Goal: Transaction & Acquisition: Purchase product/service

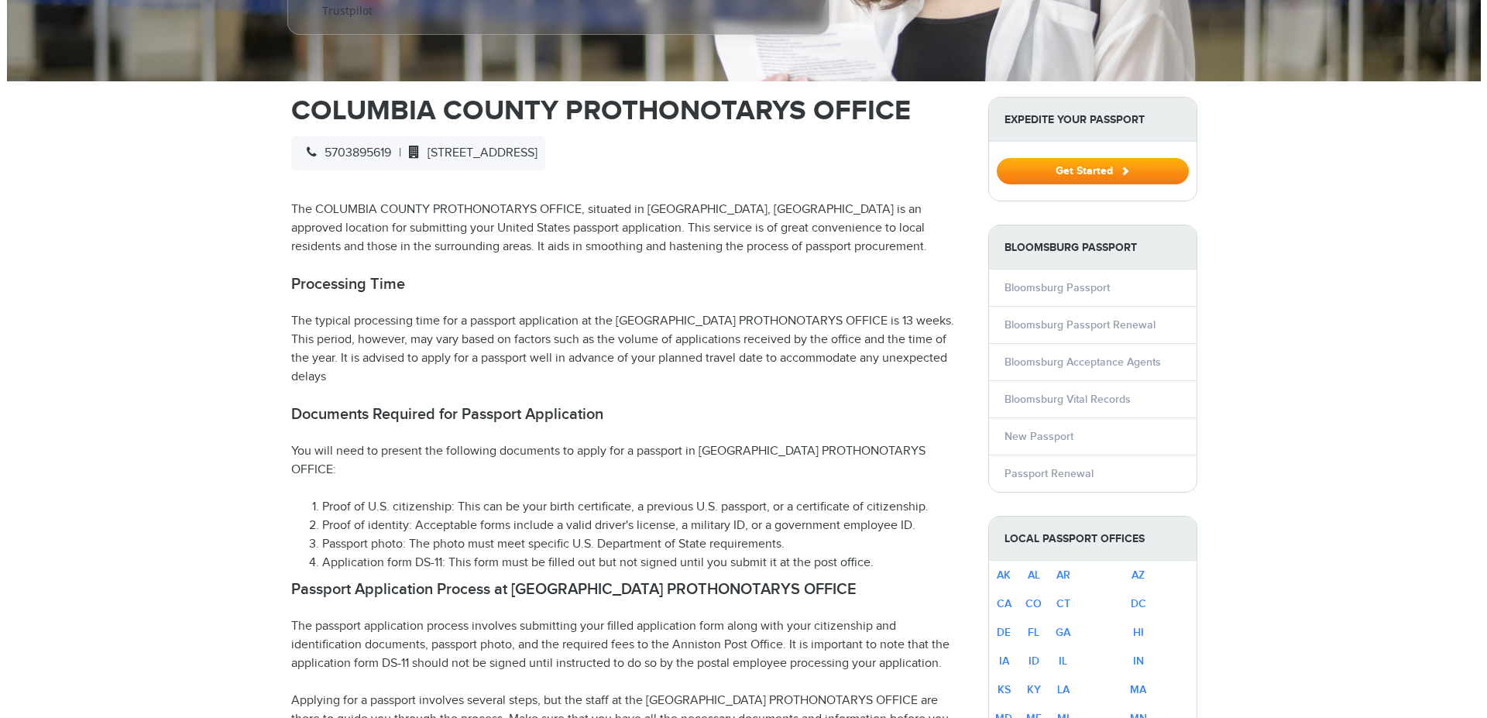
scroll to position [395, 0]
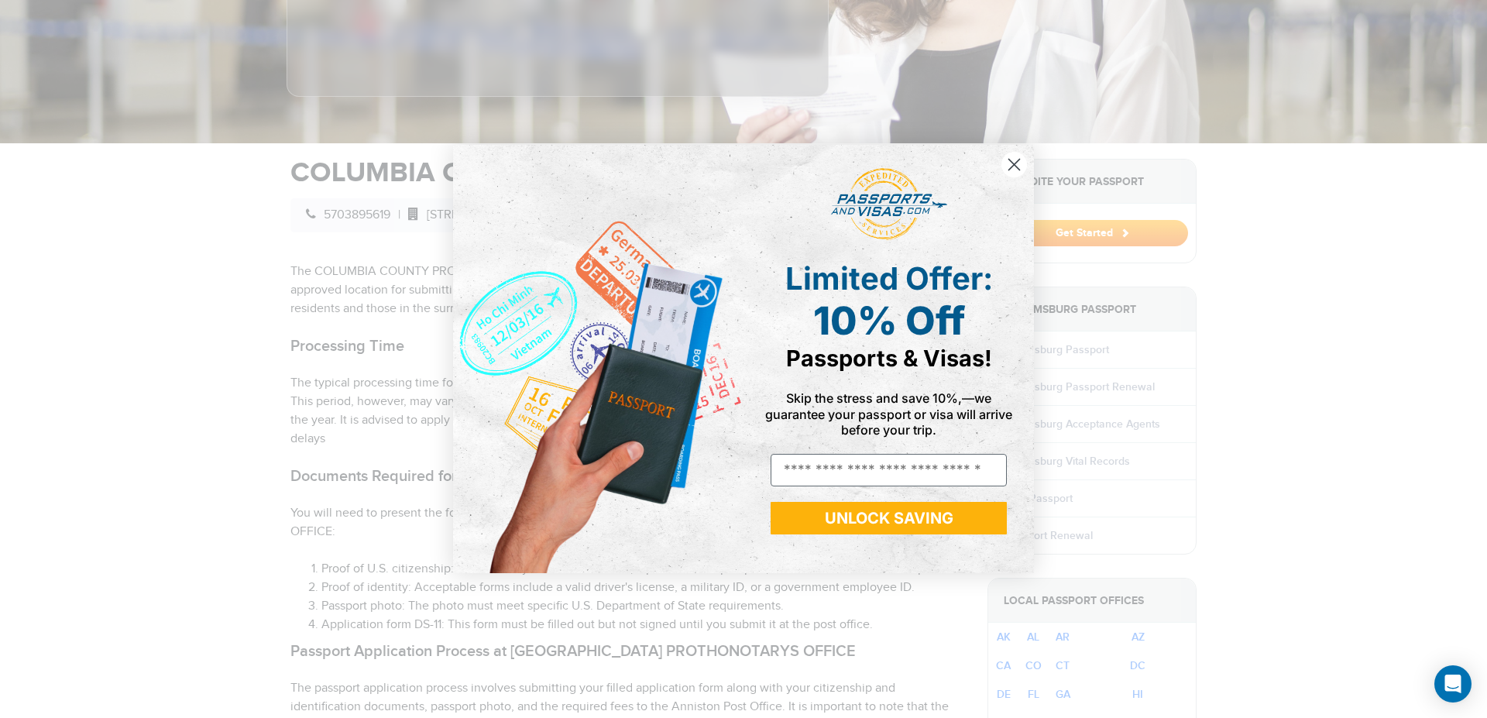
click at [1011, 164] on circle "Close dialog" at bounding box center [1014, 165] width 26 height 26
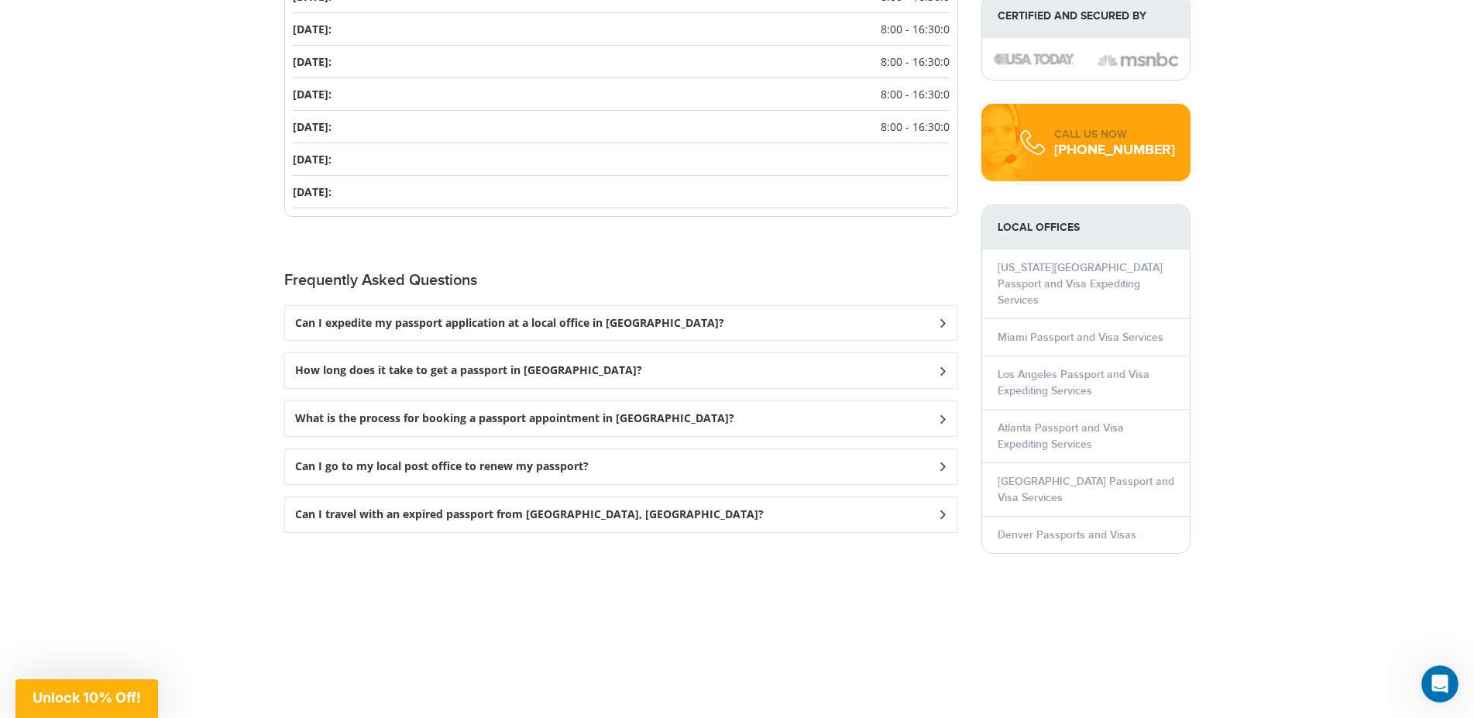
scroll to position [1975, 0]
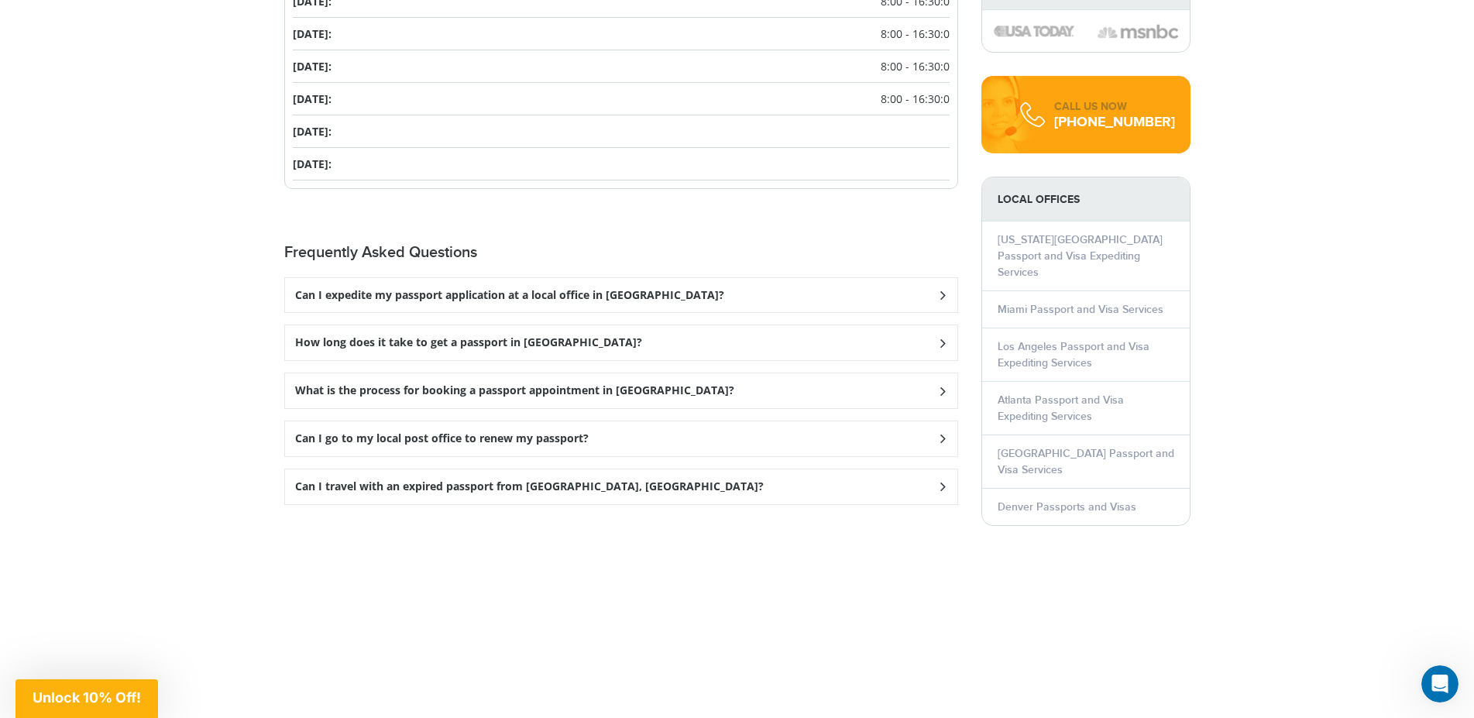
click at [941, 291] on icon at bounding box center [941, 295] width 15 height 10
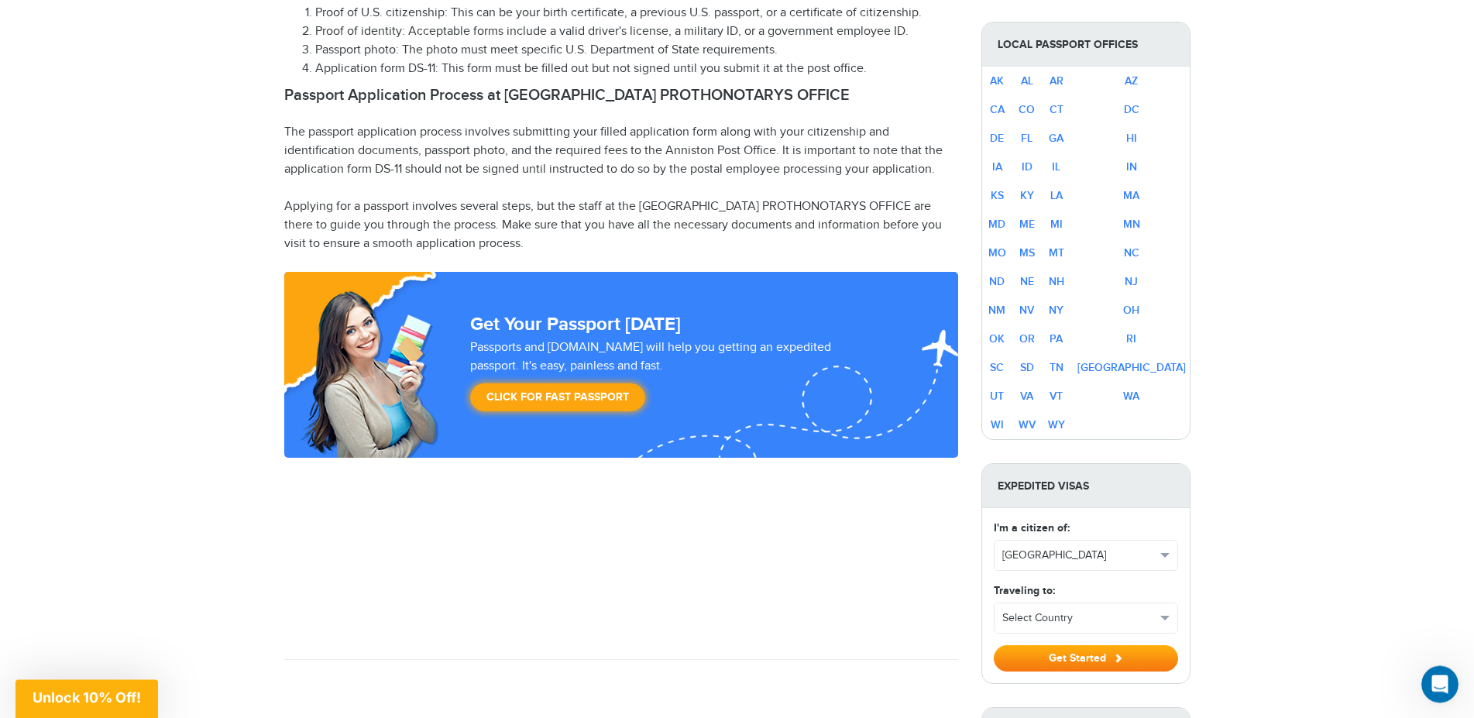
scroll to position [869, 0]
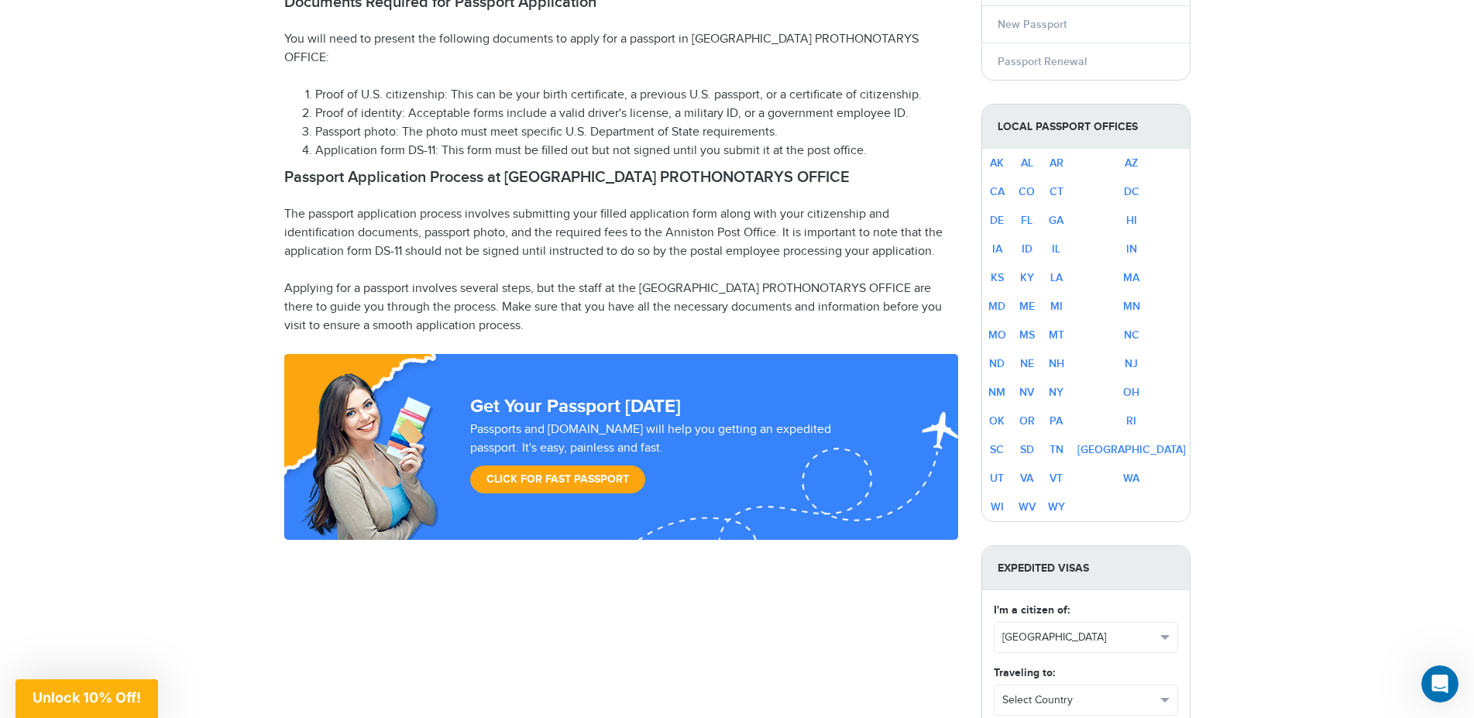
click at [566, 479] on link "Click for Fast Passport" at bounding box center [557, 479] width 175 height 28
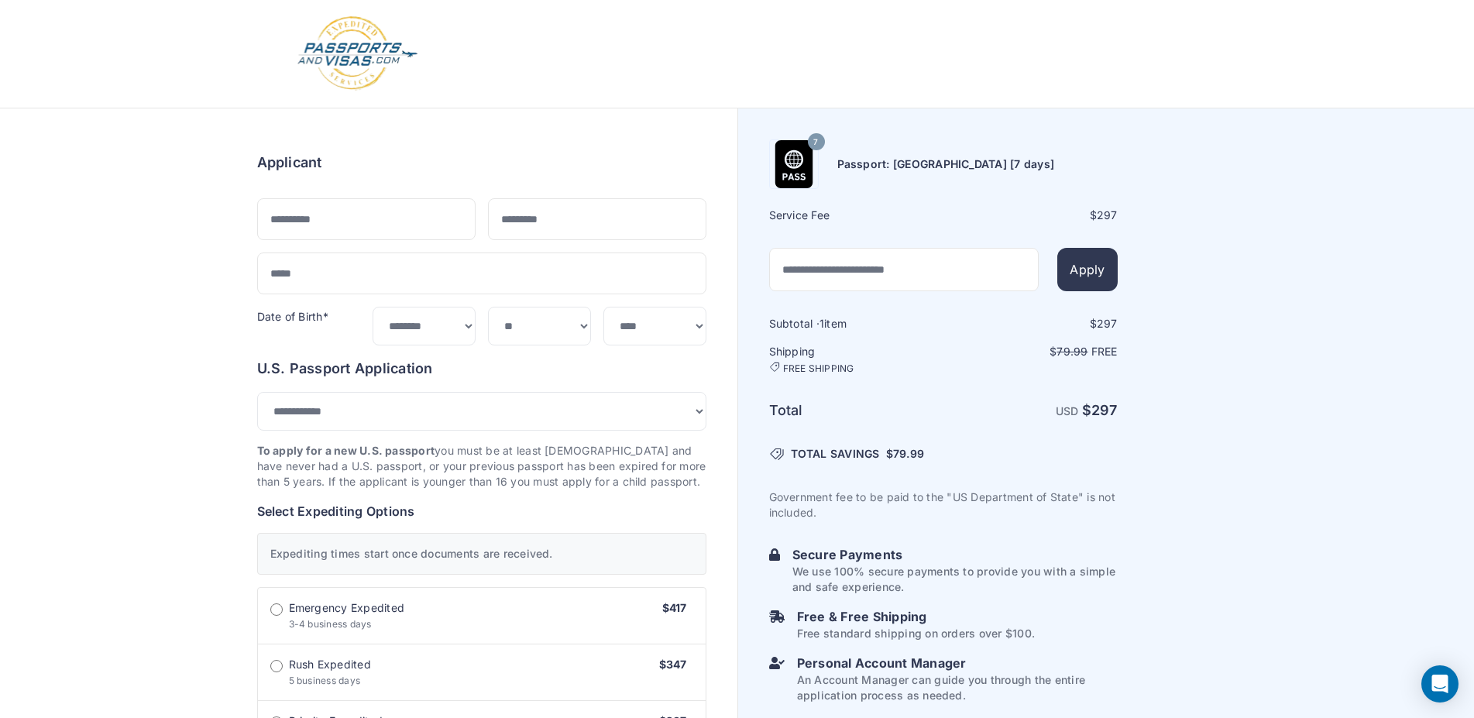
select select "***"
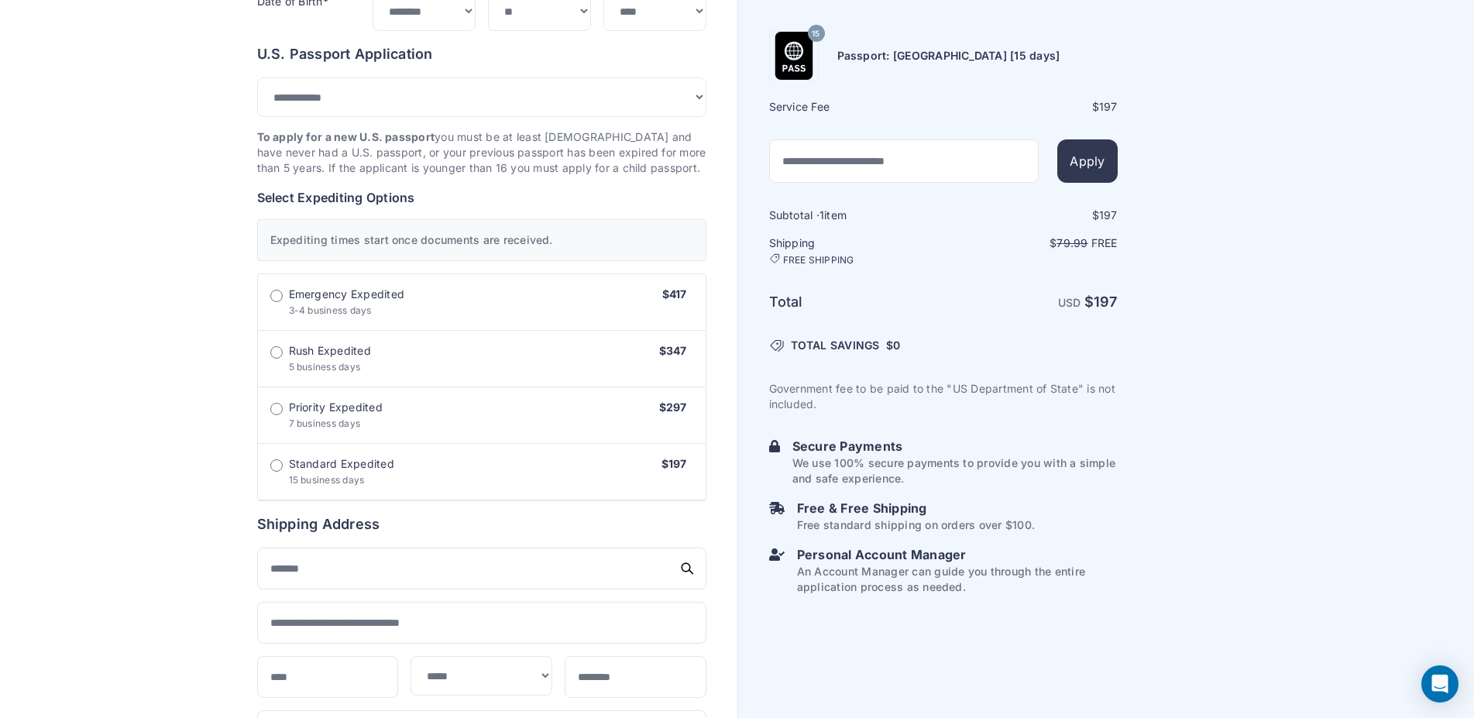
scroll to position [316, 0]
